Goal: Task Accomplishment & Management: Complete application form

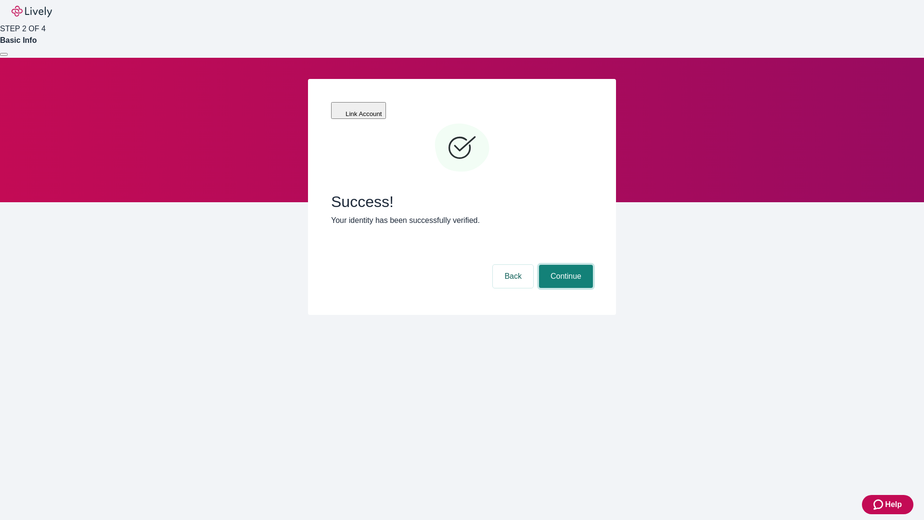
click at [564, 265] on button "Continue" at bounding box center [566, 276] width 54 height 23
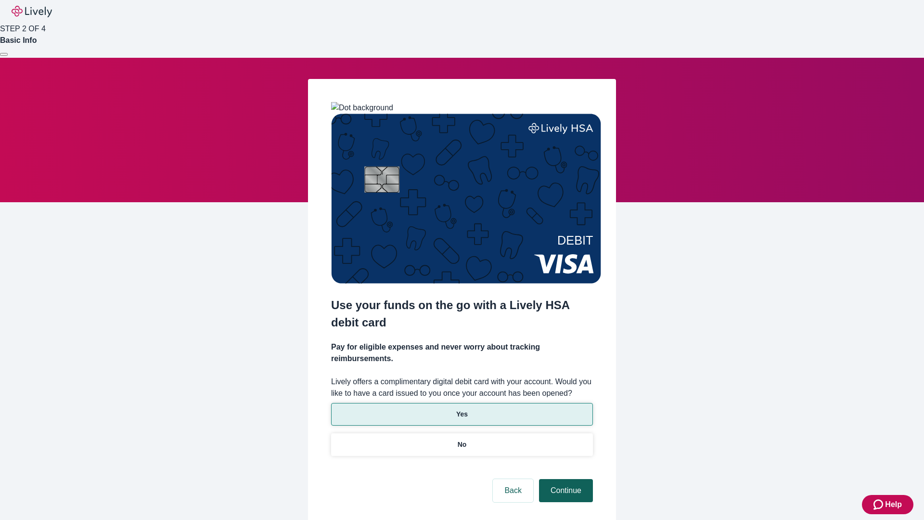
click at [461, 439] on p "No" at bounding box center [462, 444] width 9 height 10
click at [564, 479] on button "Continue" at bounding box center [566, 490] width 54 height 23
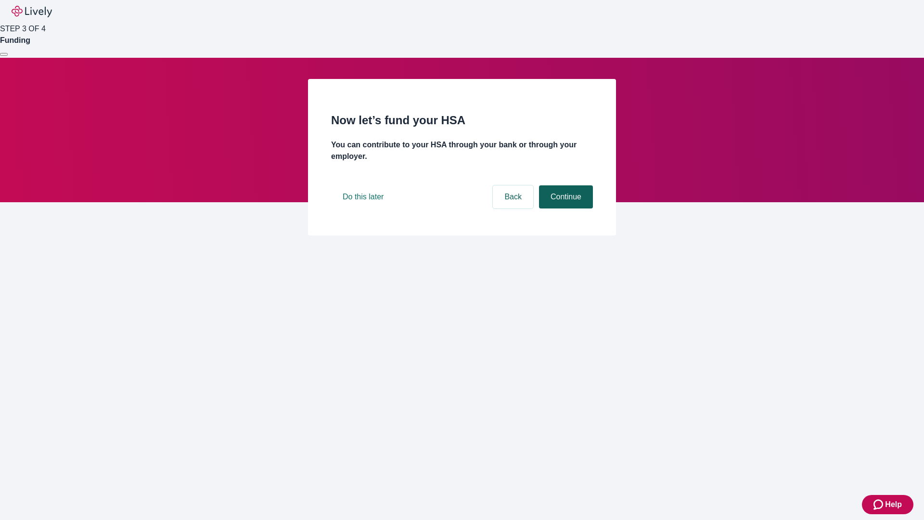
click at [564, 208] on button "Continue" at bounding box center [566, 196] width 54 height 23
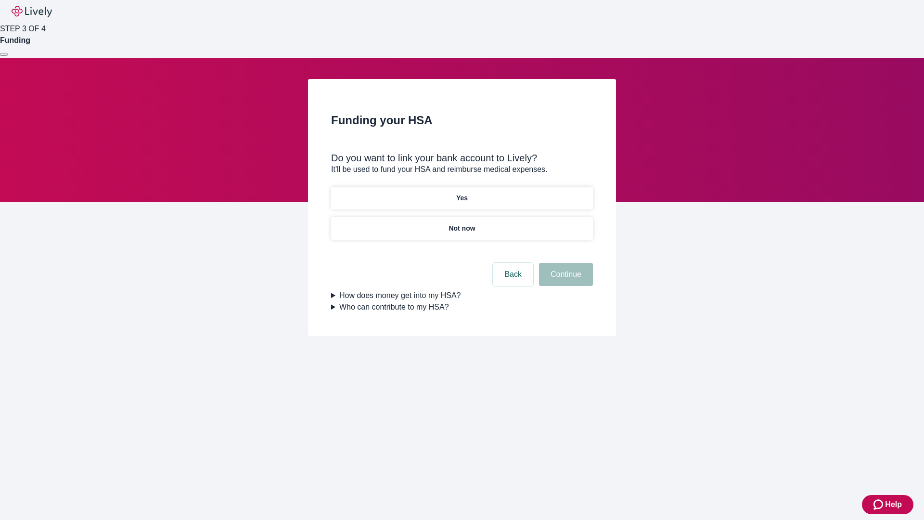
click at [461, 193] on p "Yes" at bounding box center [462, 198] width 12 height 10
click at [564, 263] on button "Continue" at bounding box center [566, 274] width 54 height 23
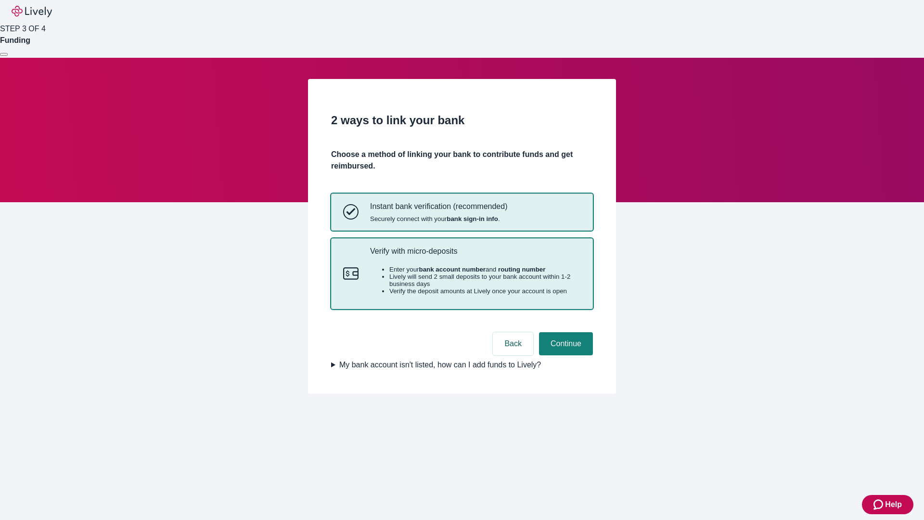
click at [475, 255] on p "Verify with micro-deposits" at bounding box center [475, 250] width 211 height 9
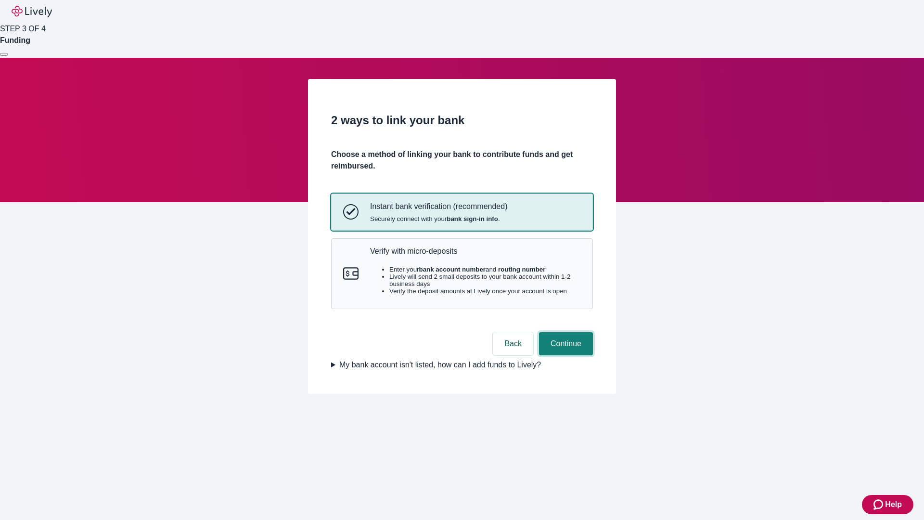
click at [564, 355] on button "Continue" at bounding box center [566, 343] width 54 height 23
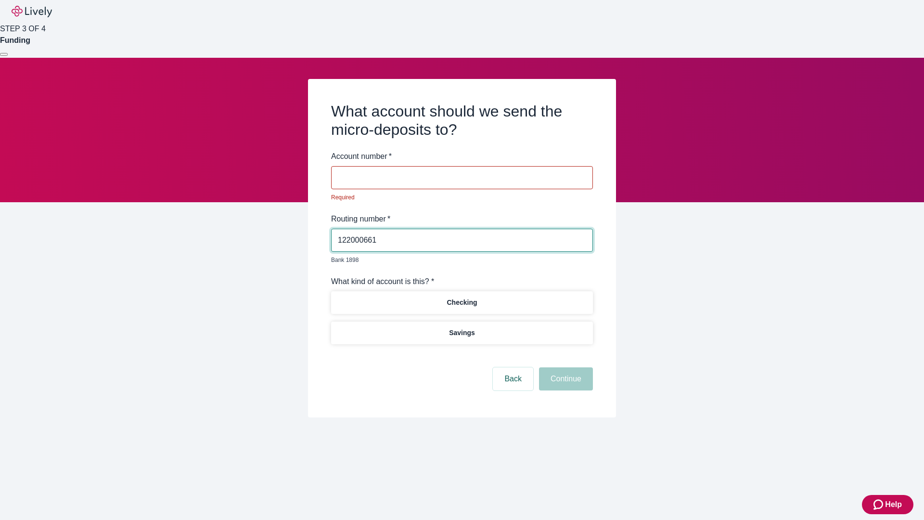
type input "122000661"
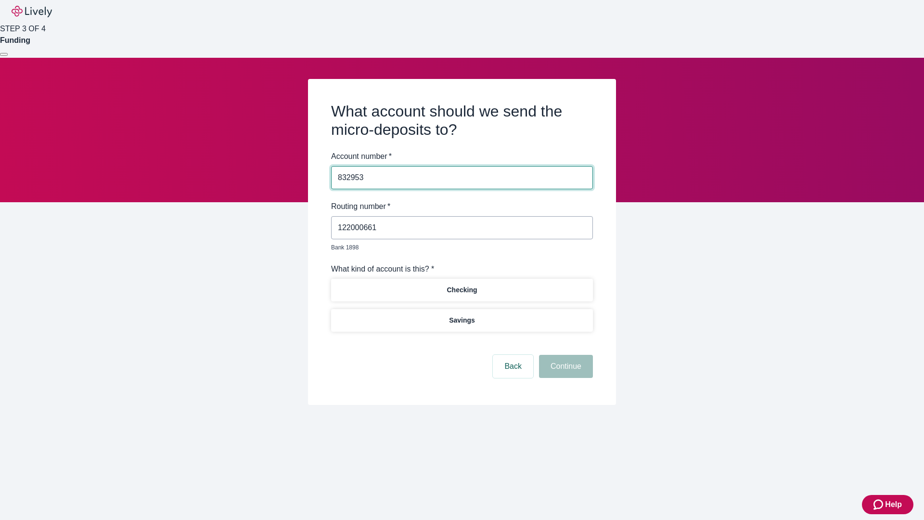
type input "832953"
click at [461, 285] on p "Checking" at bounding box center [462, 290] width 30 height 10
click at [564, 355] on button "Continue" at bounding box center [566, 366] width 54 height 23
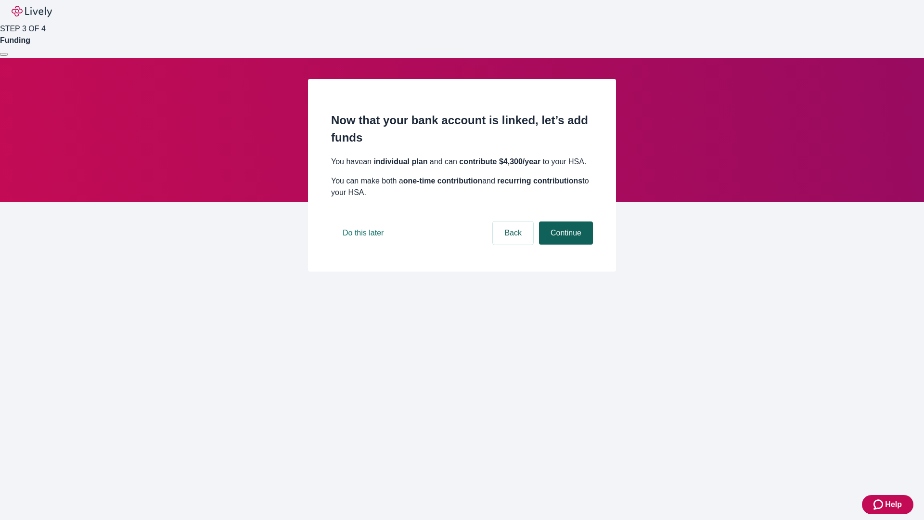
click at [564, 244] on button "Continue" at bounding box center [566, 232] width 54 height 23
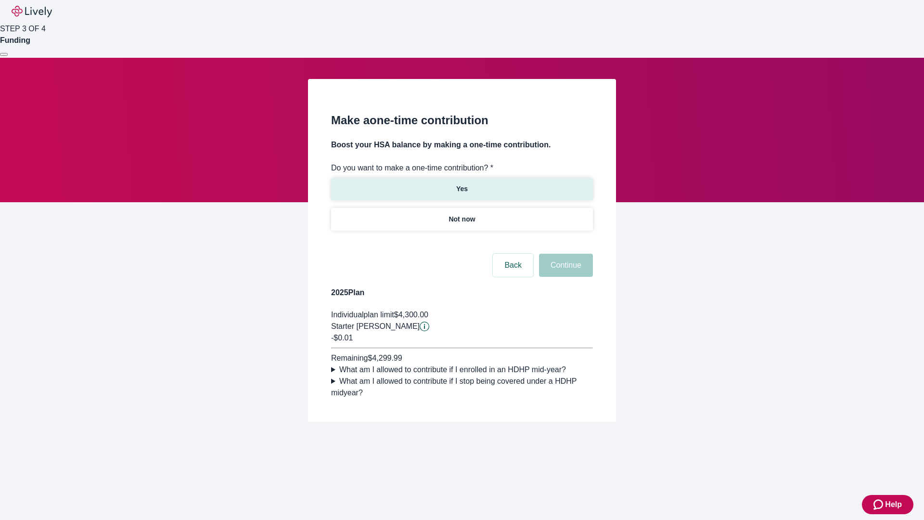
click at [461, 184] on p "Yes" at bounding box center [462, 189] width 12 height 10
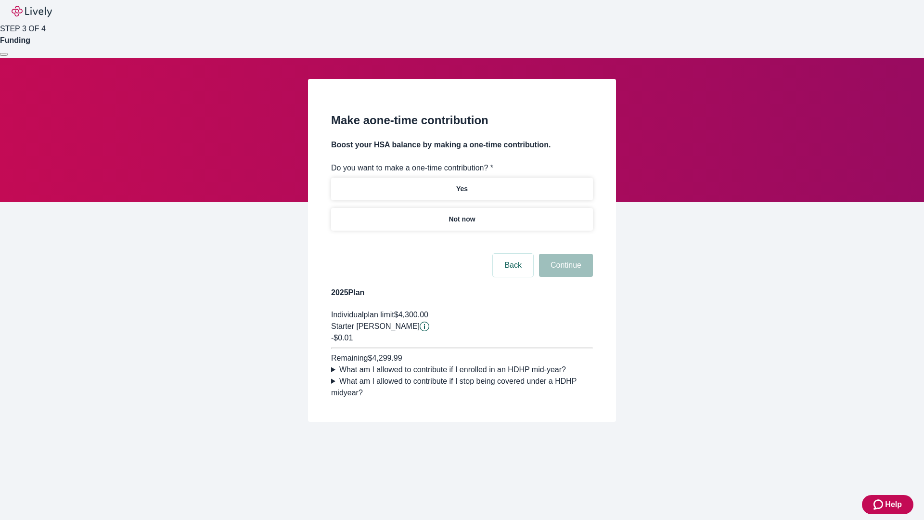
click at [564, 277] on button "Continue" at bounding box center [566, 265] width 54 height 23
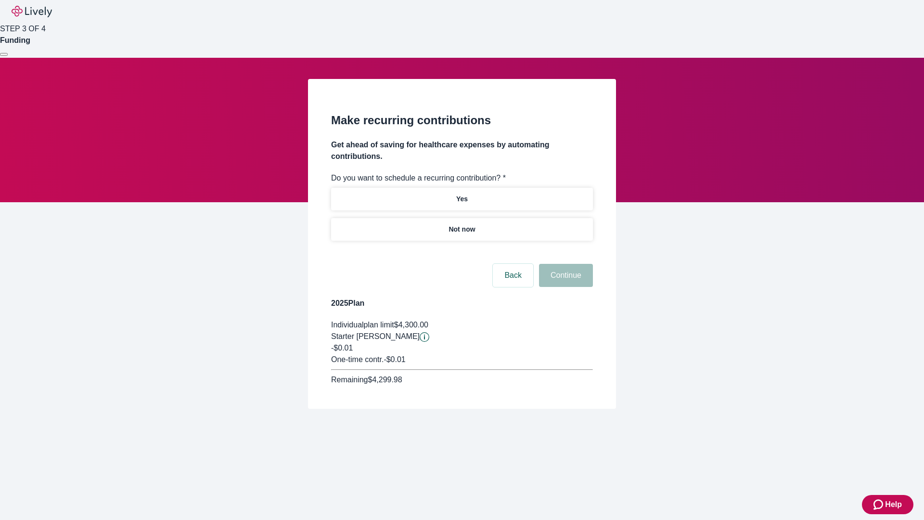
click at [461, 224] on p "Not now" at bounding box center [461, 229] width 26 height 10
click at [564, 264] on button "Continue" at bounding box center [566, 275] width 54 height 23
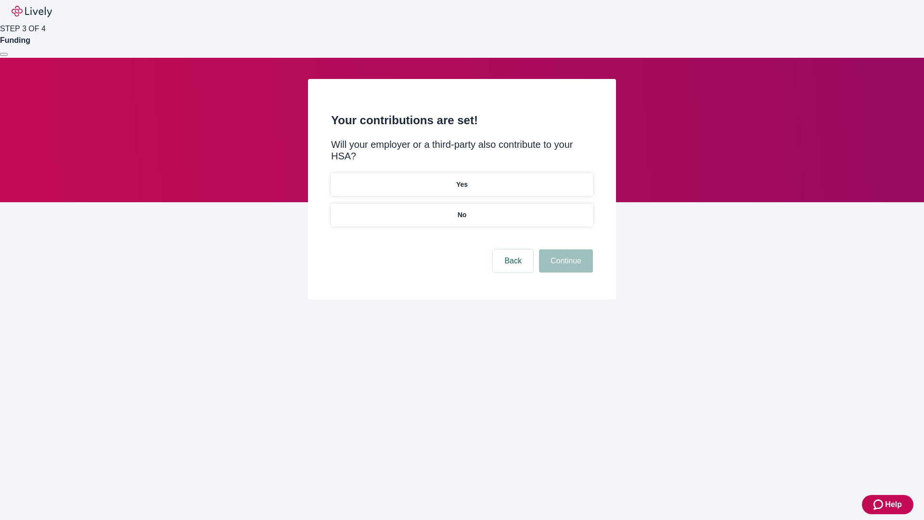
click at [461, 210] on p "No" at bounding box center [462, 215] width 9 height 10
click at [564, 249] on button "Continue" at bounding box center [566, 260] width 54 height 23
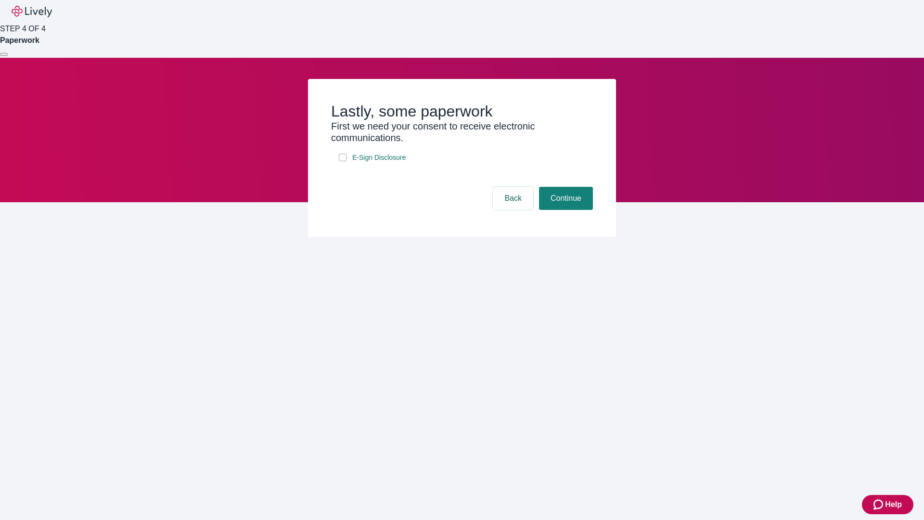
click at [343, 161] on input "E-Sign Disclosure" at bounding box center [343, 157] width 8 height 8
checkbox input "true"
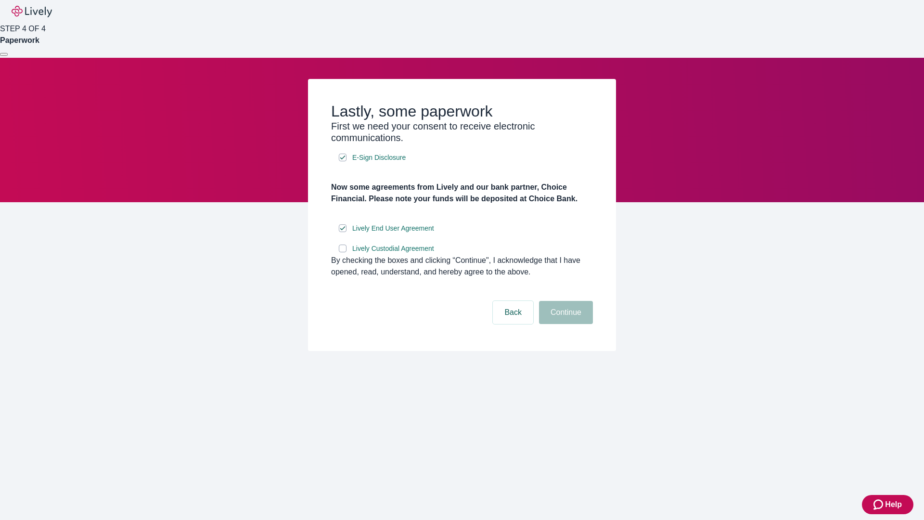
click at [343, 252] on input "Lively Custodial Agreement" at bounding box center [343, 248] width 8 height 8
checkbox input "true"
click at [564, 324] on button "Continue" at bounding box center [566, 312] width 54 height 23
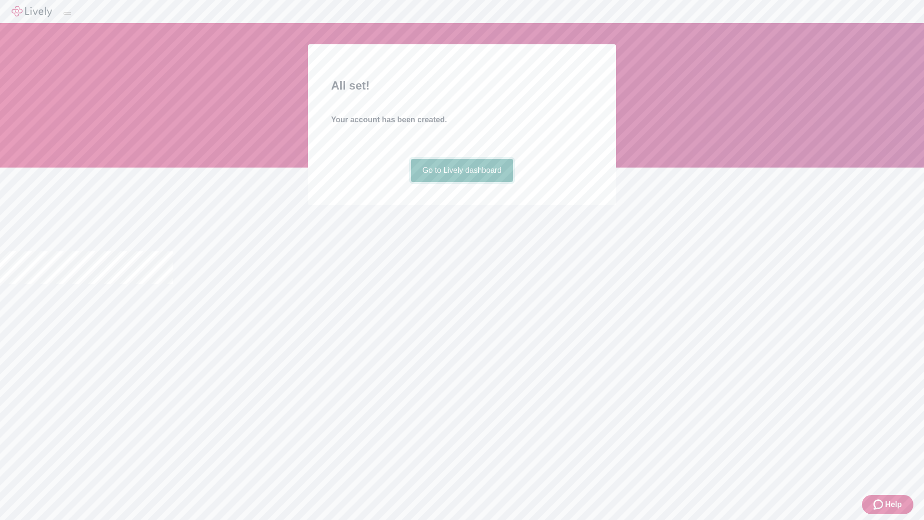
click at [461, 182] on link "Go to Lively dashboard" at bounding box center [462, 170] width 102 height 23
